Goal: Transaction & Acquisition: Purchase product/service

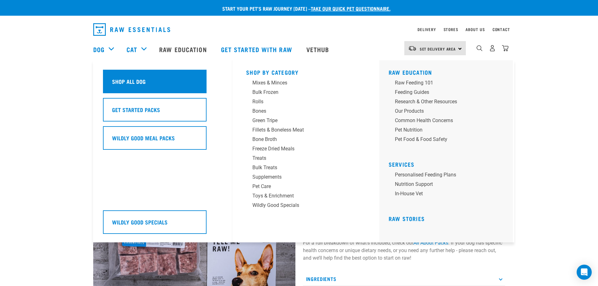
click at [127, 80] on h5 "Shop All Dog" at bounding box center [129, 81] width 34 height 8
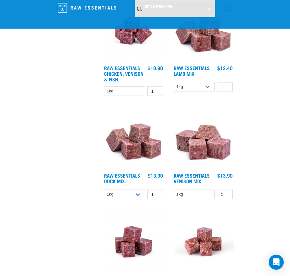
scroll to position [816, 0]
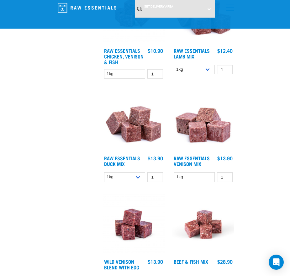
click at [204, 135] on img at bounding box center [203, 121] width 62 height 62
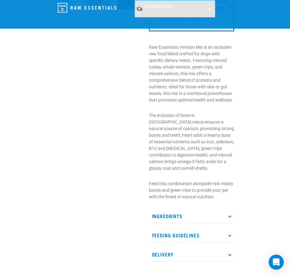
scroll to position [251, 0]
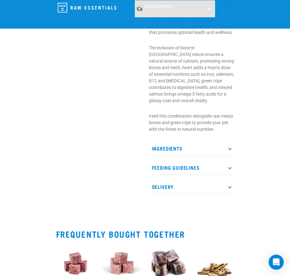
click at [225, 143] on p "Ingredients" at bounding box center [191, 148] width 85 height 14
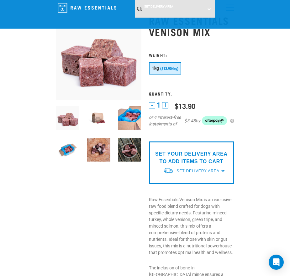
scroll to position [0, 0]
